Goal: Information Seeking & Learning: Understand process/instructions

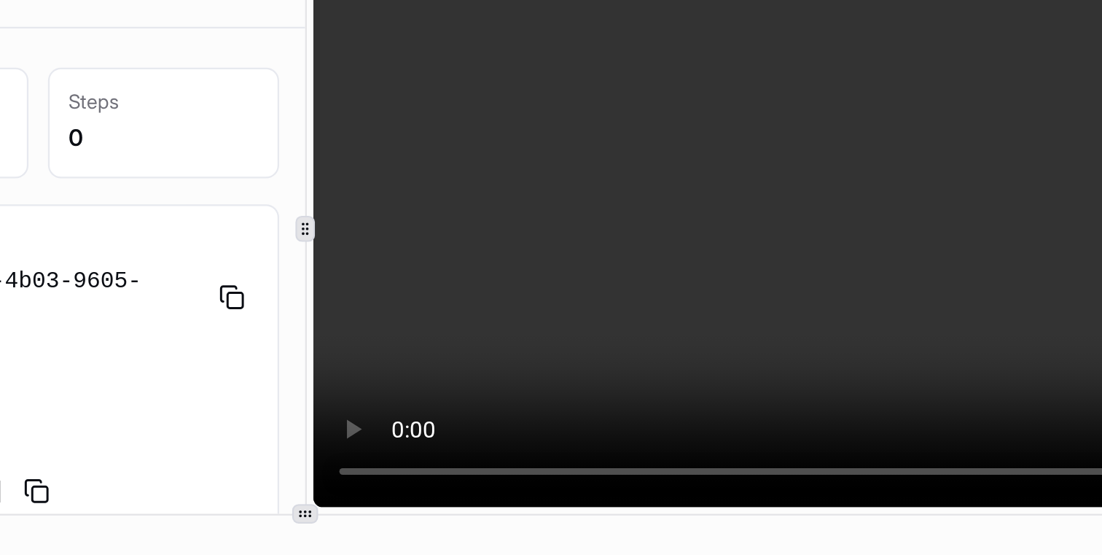
click at [886, 93] on video at bounding box center [871, 127] width 458 height 249
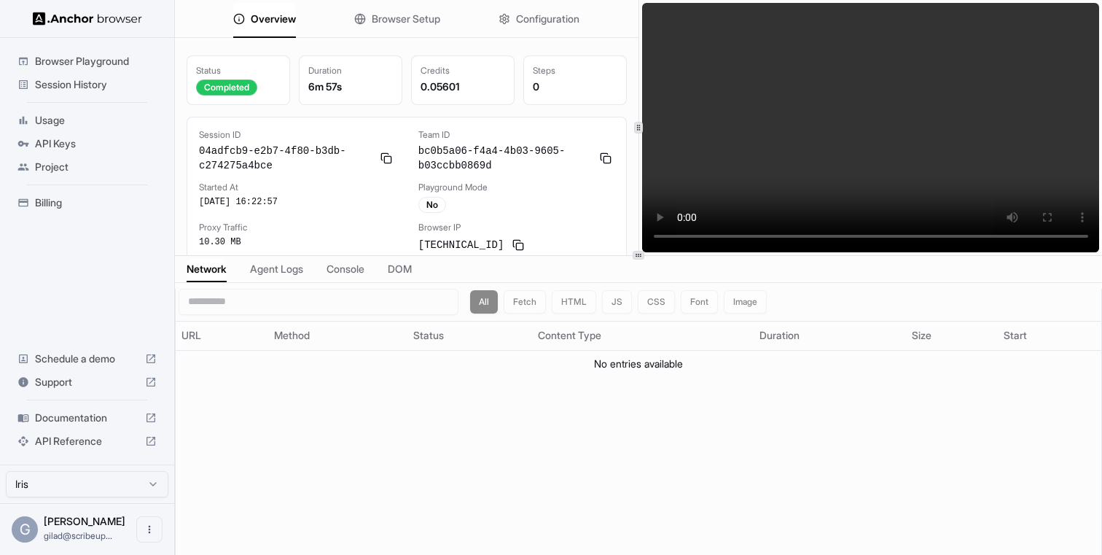
click at [116, 202] on span "Billing" at bounding box center [96, 202] width 122 height 15
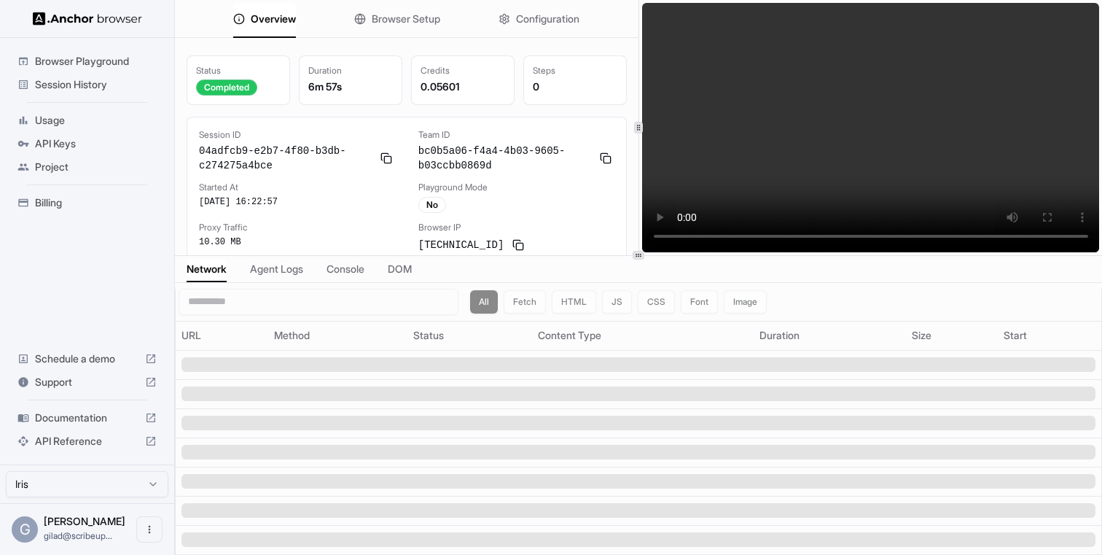
click at [96, 424] on span "Documentation" at bounding box center [87, 417] width 104 height 15
click at [82, 443] on span "API Reference" at bounding box center [87, 441] width 104 height 15
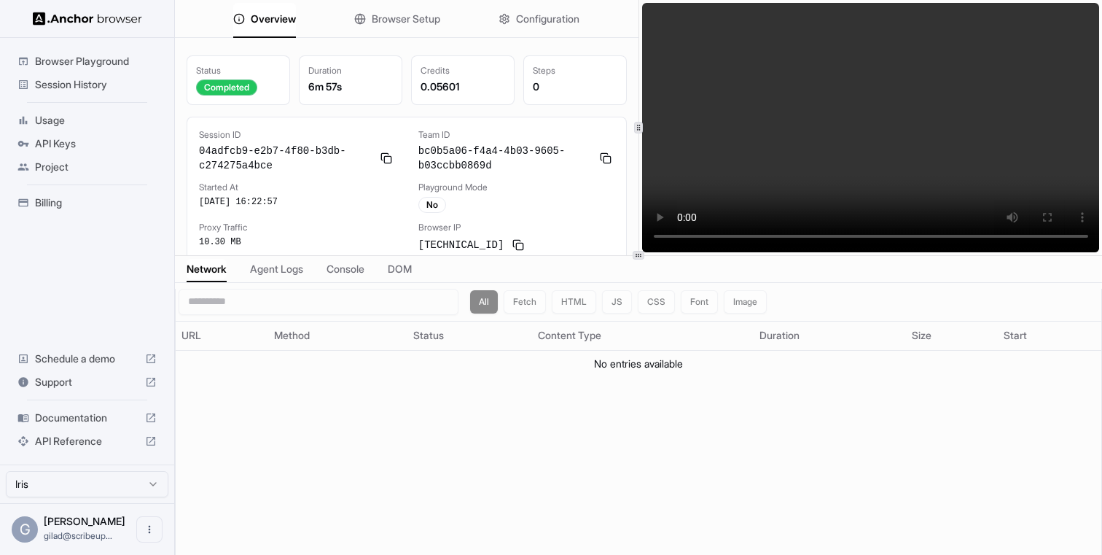
click at [342, 87] on div "6m 57s" at bounding box center [350, 86] width 85 height 15
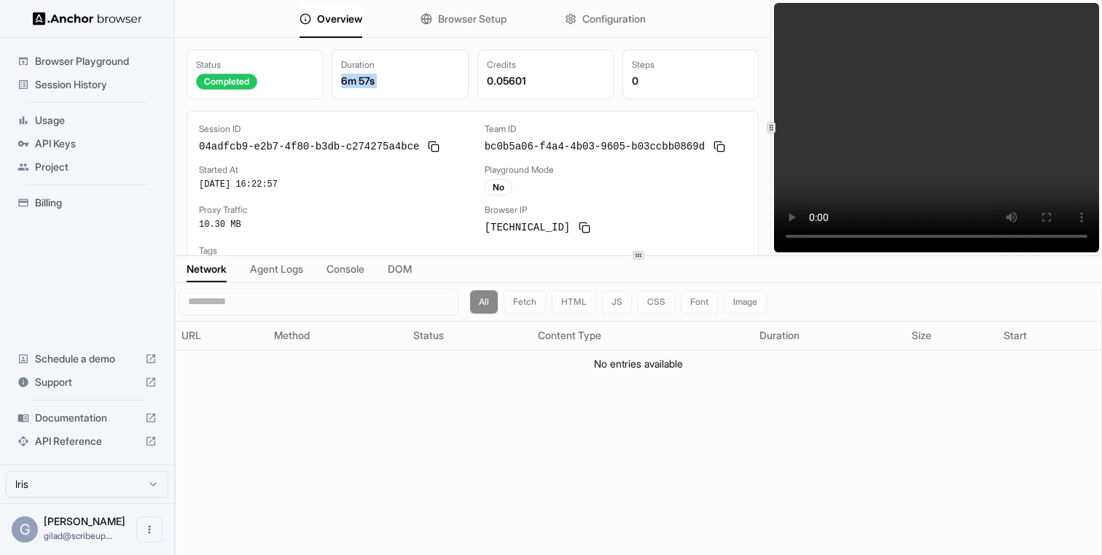
scroll to position [6, 0]
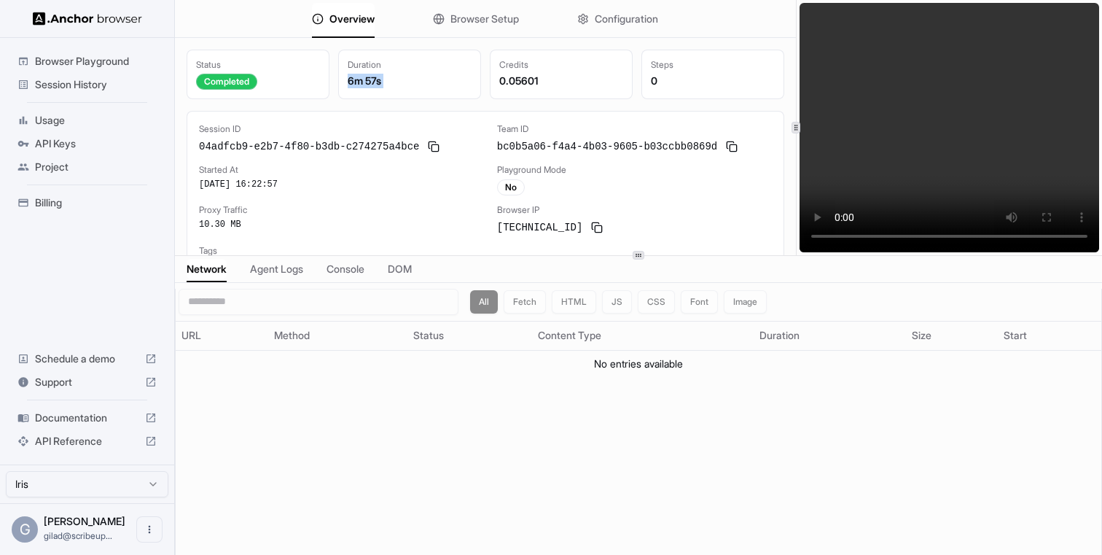
click at [798, 115] on div "Overview Browser Setup Configuration Status Completed Duration 6m 57s Credits 0…" at bounding box center [638, 127] width 927 height 255
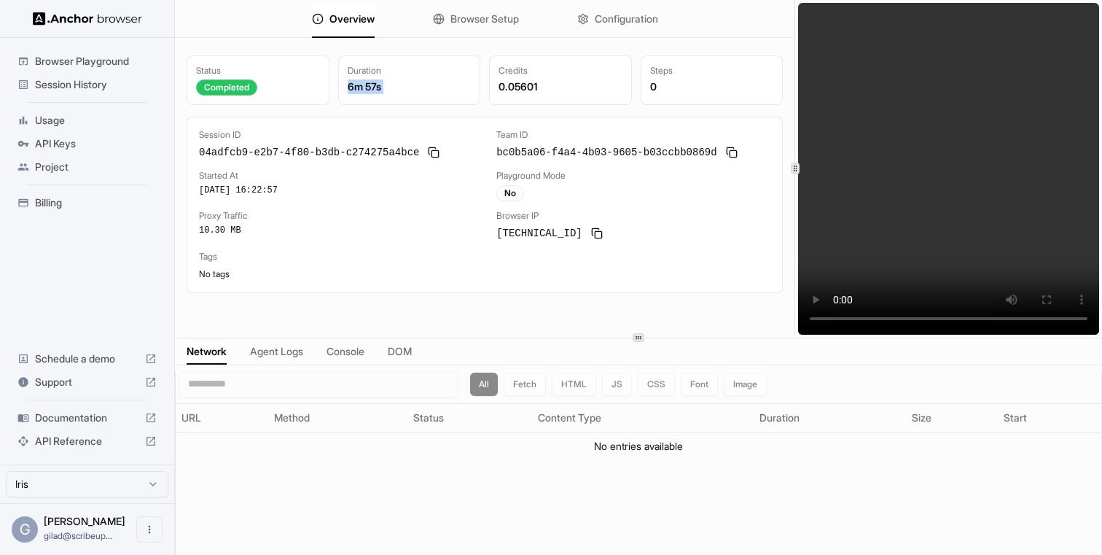
click at [648, 337] on div at bounding box center [638, 337] width 927 height 1
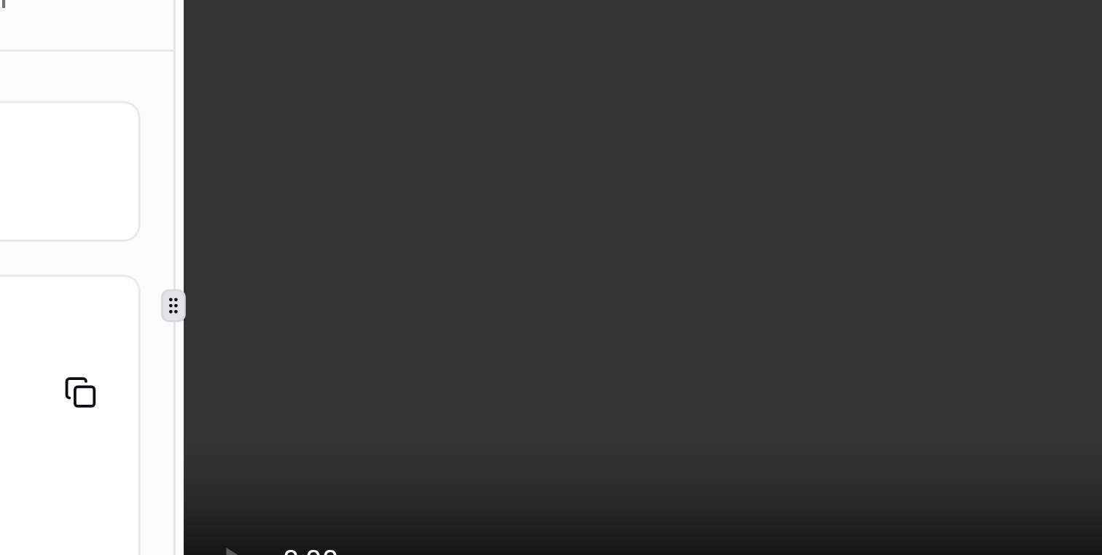
click at [868, 50] on video at bounding box center [871, 127] width 458 height 249
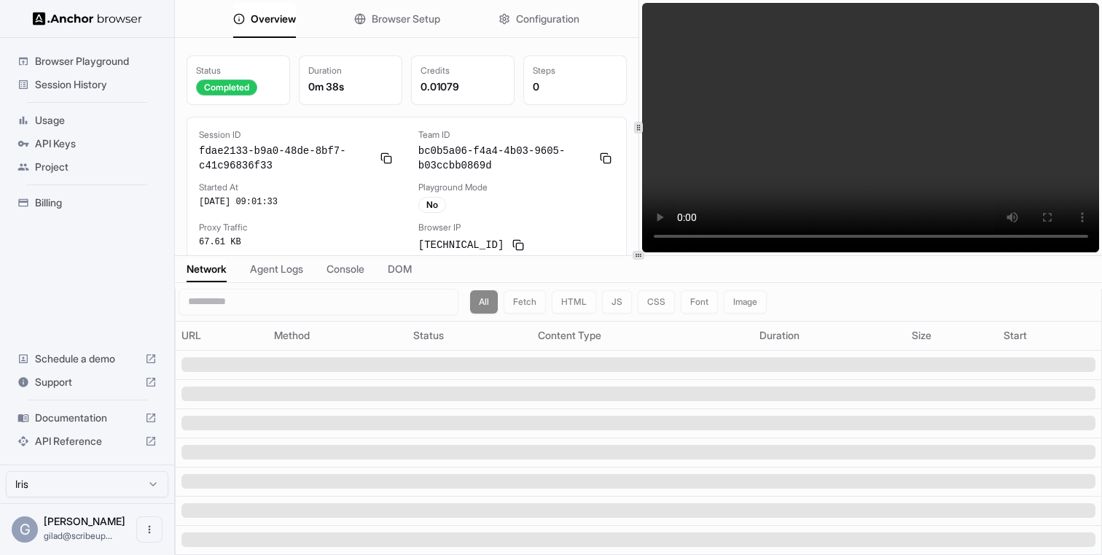
click at [852, 75] on video at bounding box center [871, 127] width 458 height 249
